Goal: Use online tool/utility

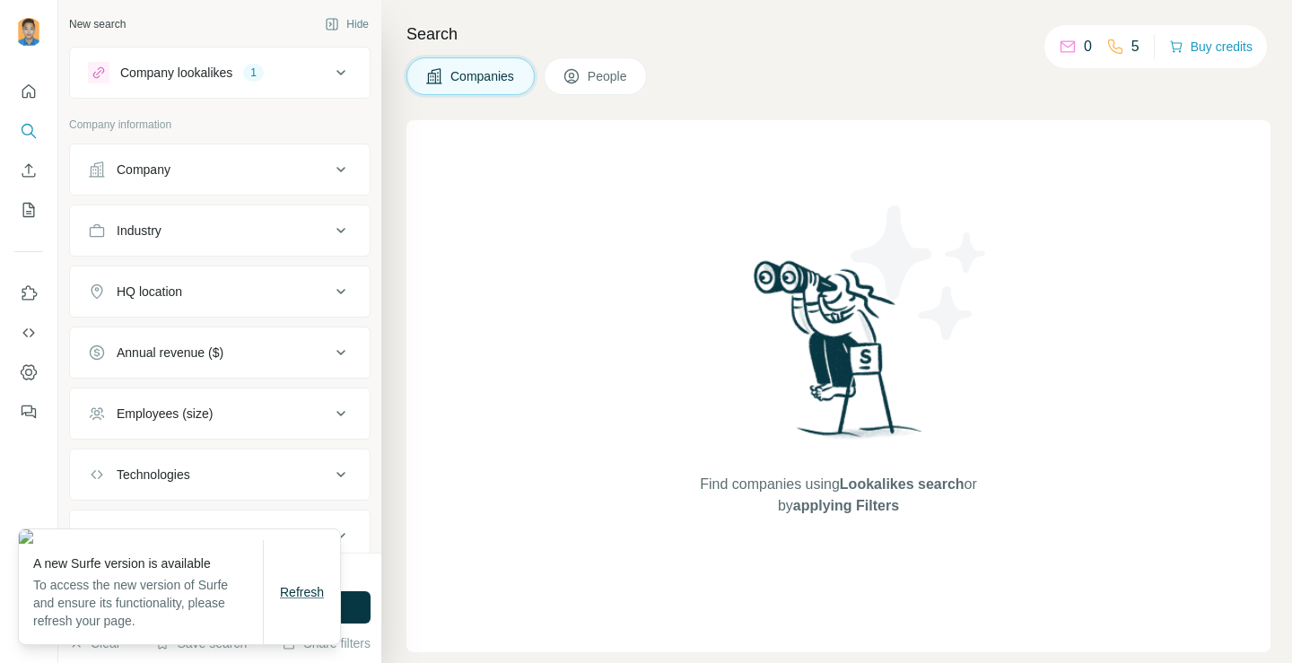
click at [313, 599] on span "Refresh" at bounding box center [302, 592] width 44 height 14
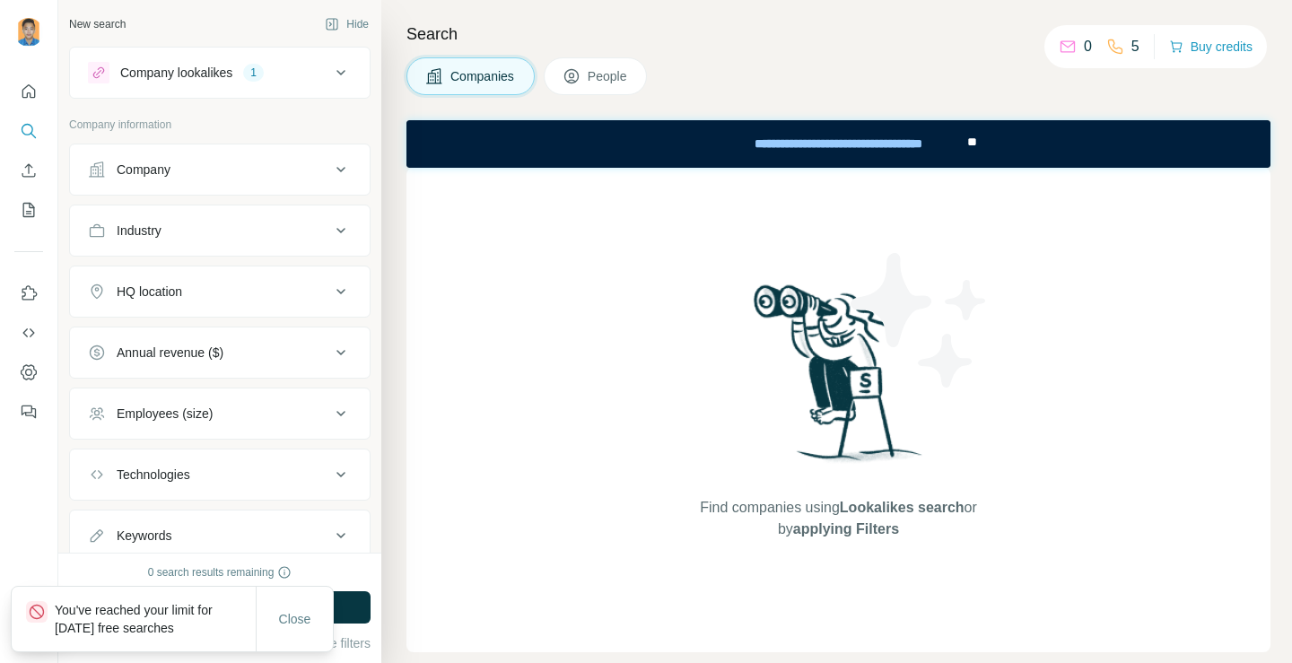
click at [332, 68] on icon at bounding box center [341, 73] width 22 height 22
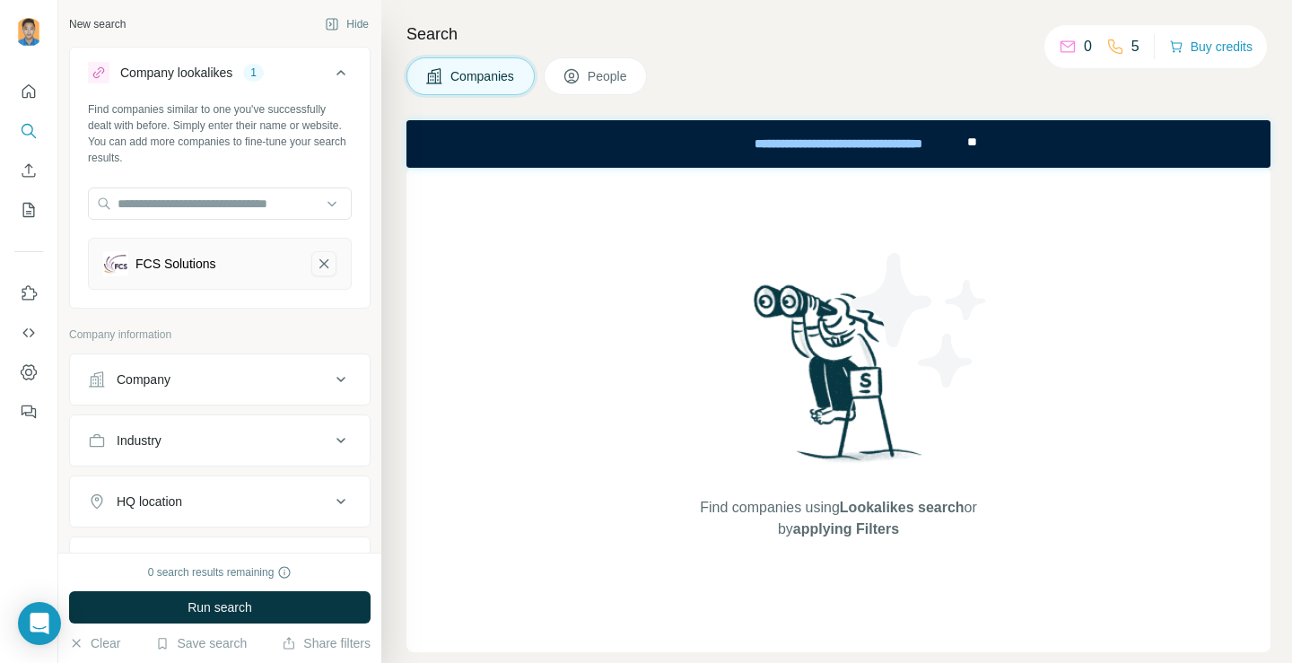
click at [316, 262] on icon "FCS Solutions-remove-button" at bounding box center [324, 264] width 16 height 18
